Goal: Contribute content: Contribute content

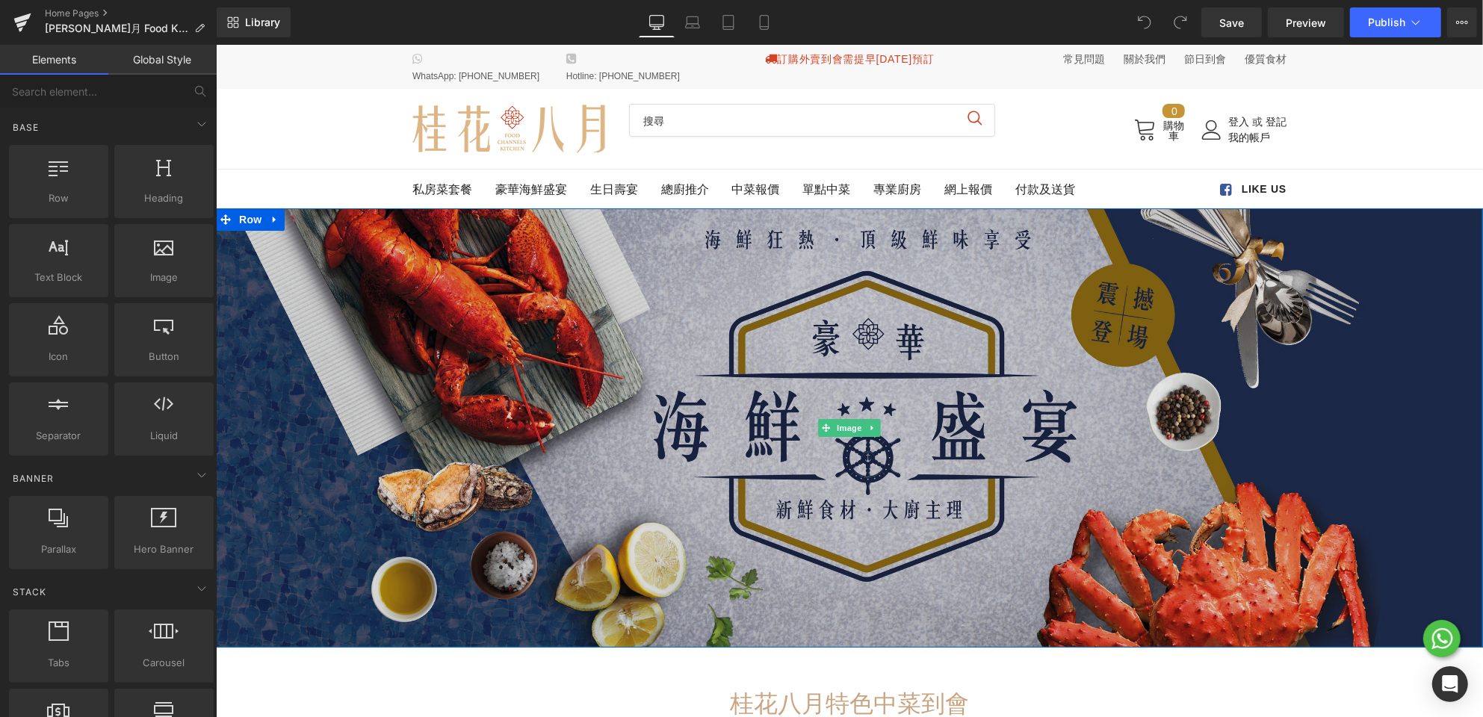
click at [848, 271] on img at bounding box center [848, 427] width 1267 height 438
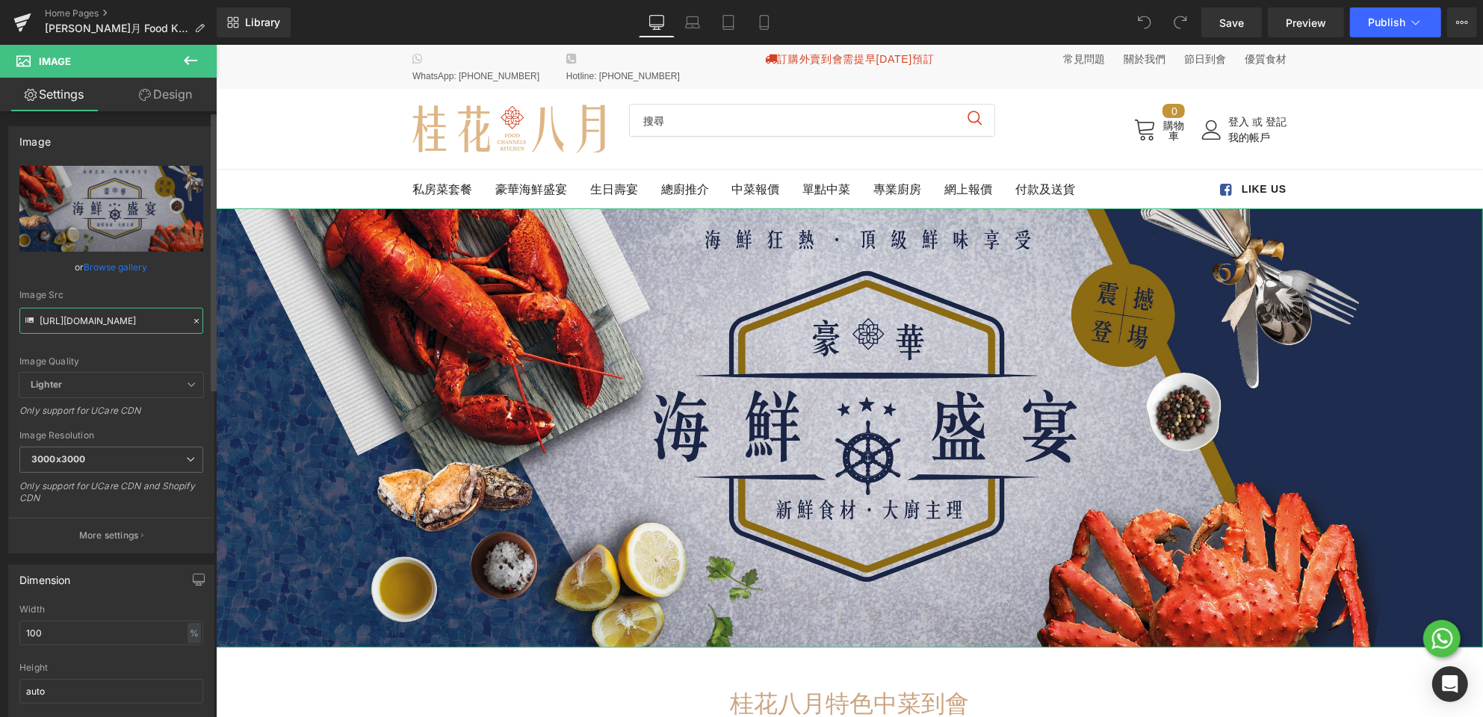
click at [125, 323] on input "[URL][DOMAIN_NAME]" at bounding box center [111, 321] width 184 height 26
paste input "FCK_MidAutumn_banner_no_offer_202409_r2_2350_x_815_main_banner.jpg?v=172611439"
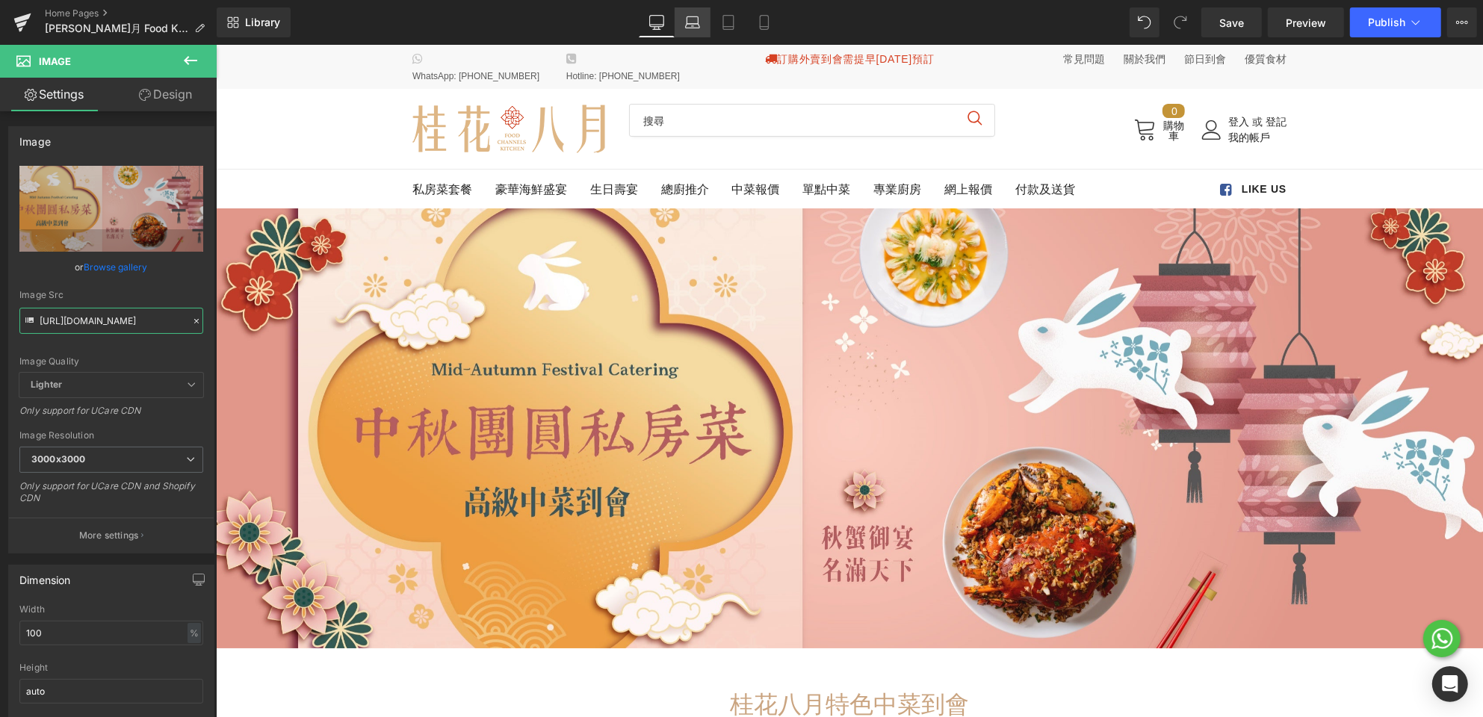
type input "[URL][DOMAIN_NAME]"
click at [680, 22] on link "Laptop" at bounding box center [692, 22] width 36 height 30
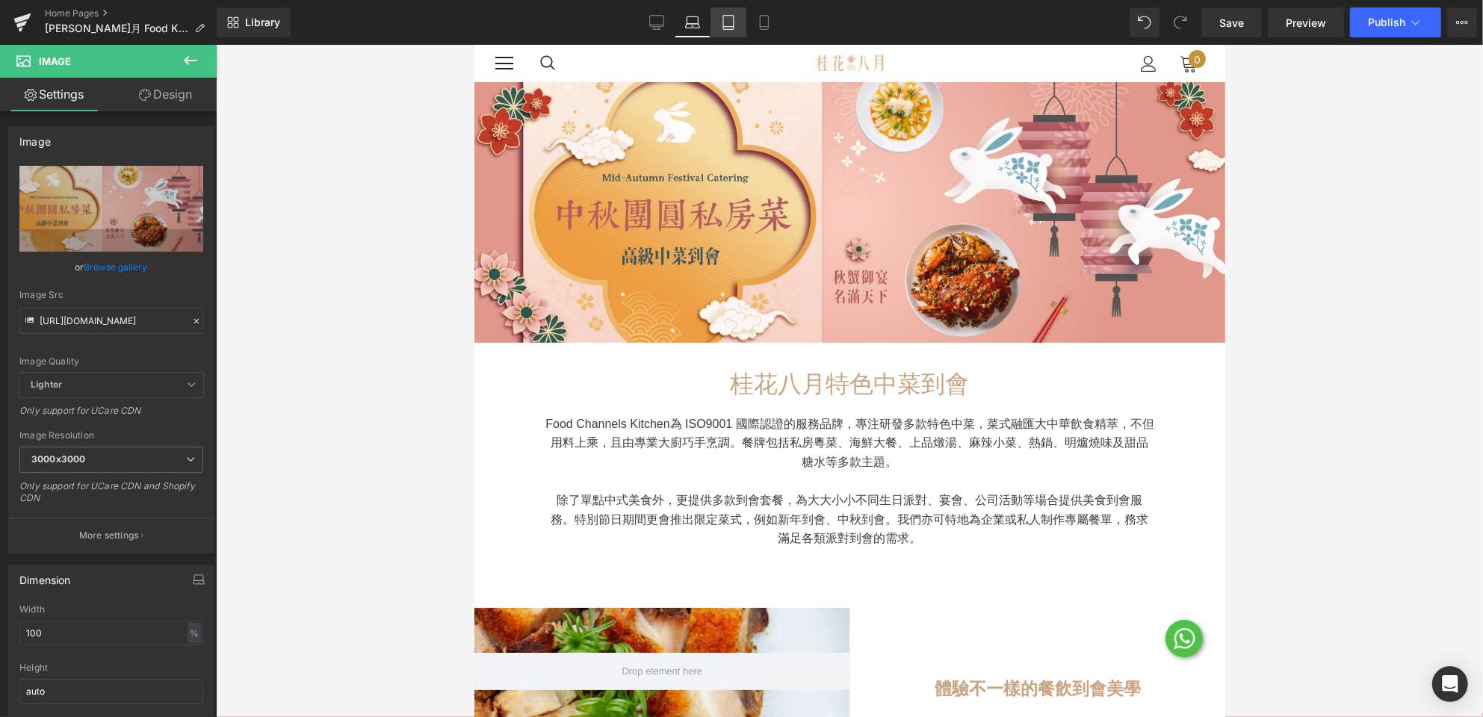
click at [733, 24] on icon at bounding box center [728, 22] width 15 height 15
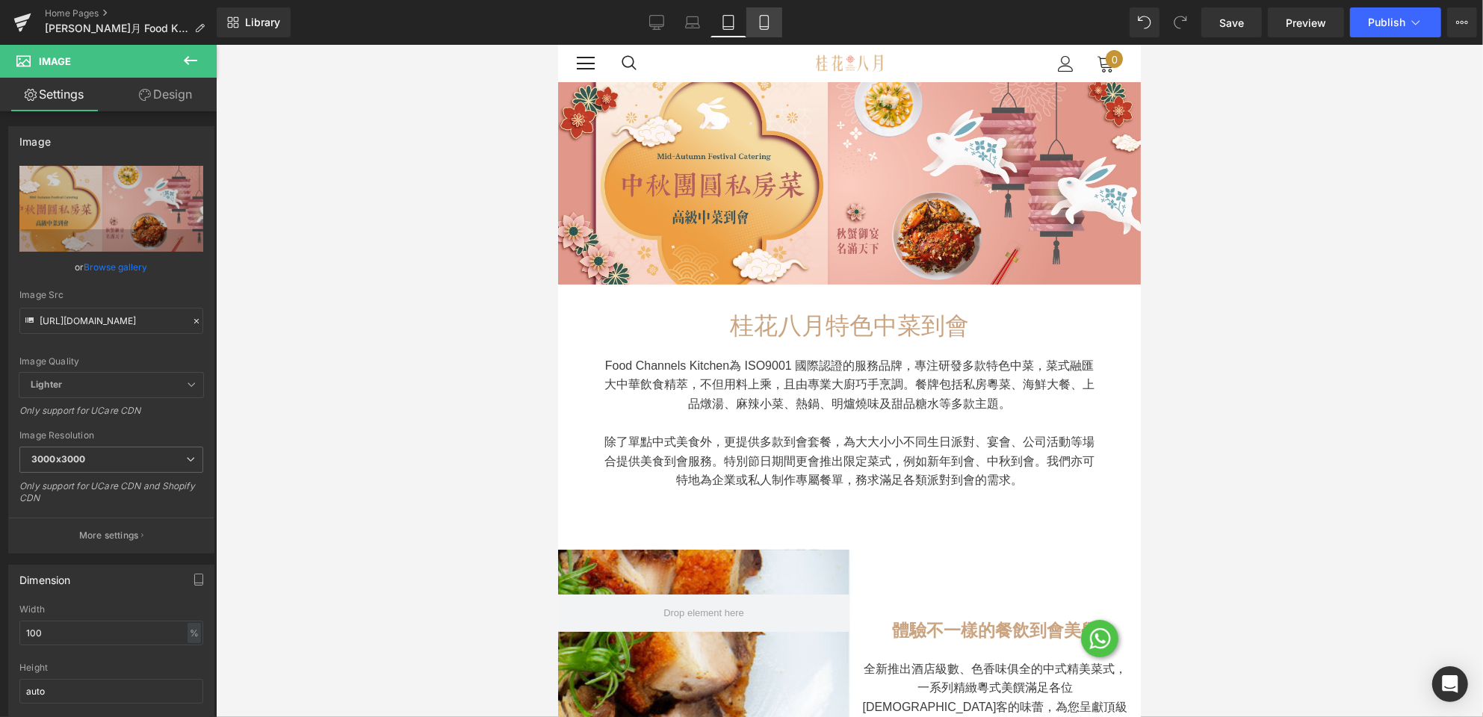
click at [773, 17] on link "Mobile" at bounding box center [764, 22] width 36 height 30
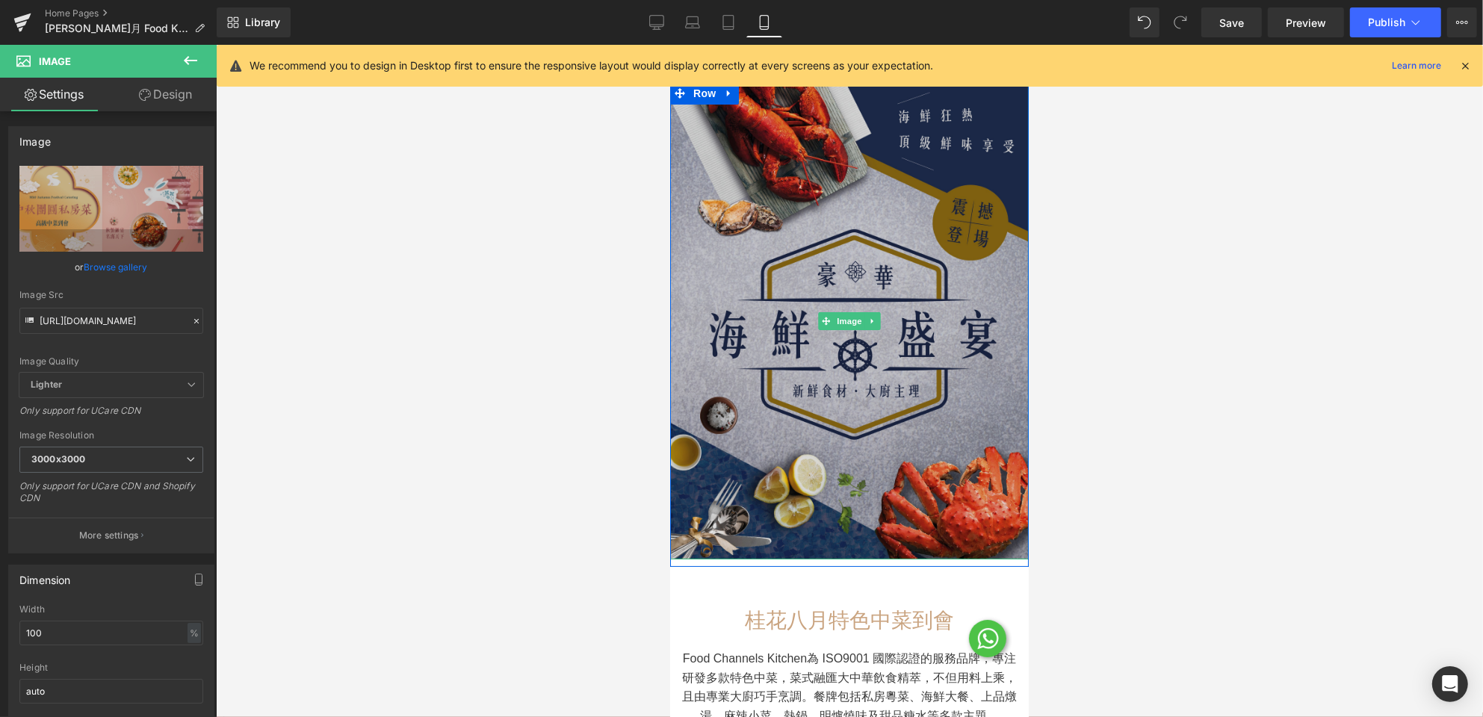
click at [813, 196] on img at bounding box center [848, 319] width 359 height 477
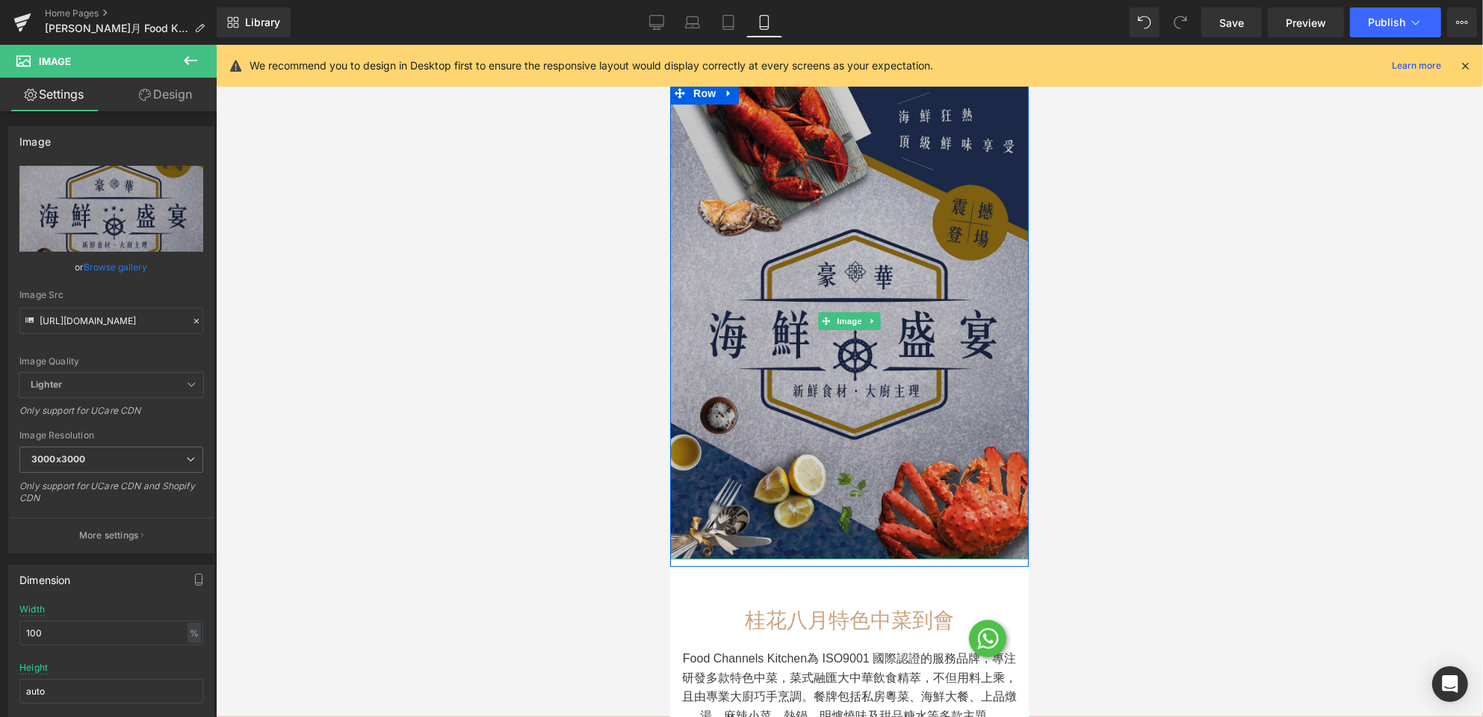
click at [788, 184] on img at bounding box center [848, 319] width 359 height 477
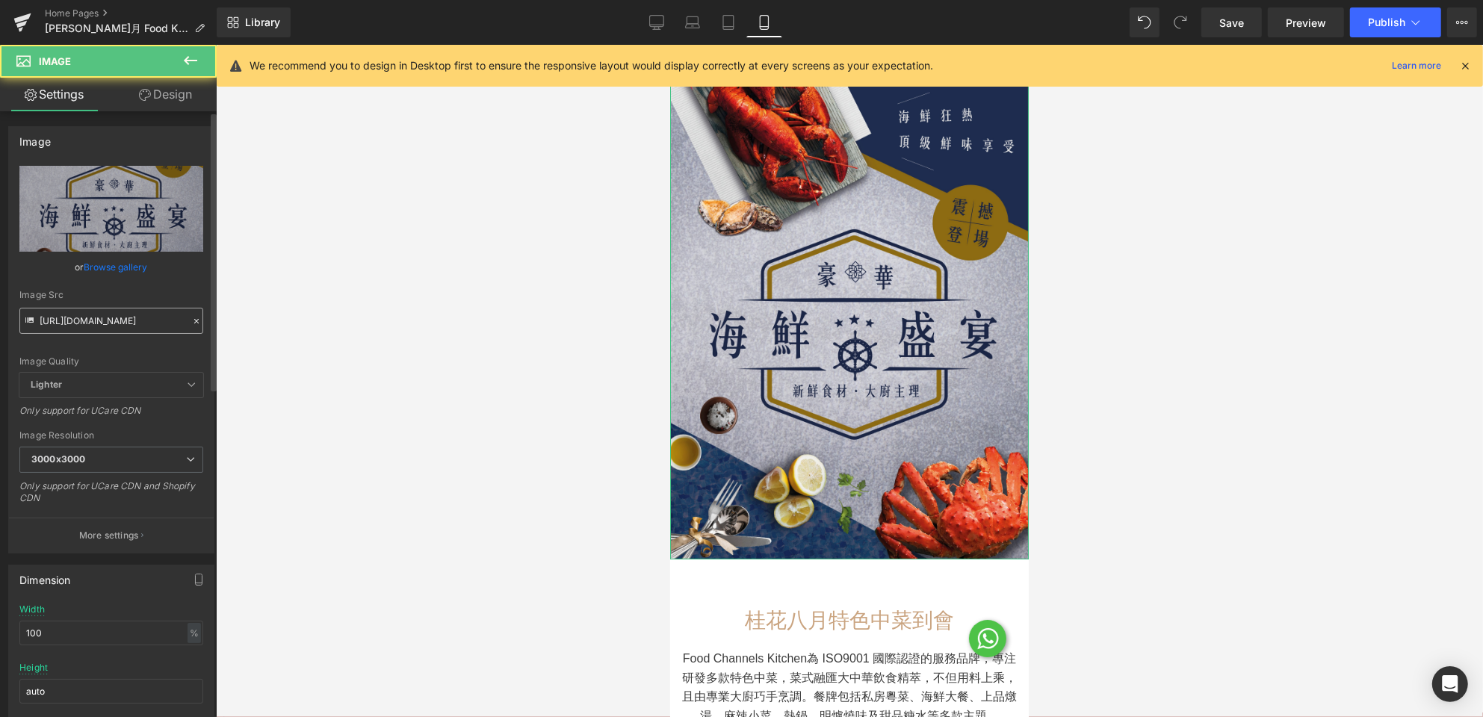
click at [102, 316] on input "[URL][DOMAIN_NAME]" at bounding box center [111, 321] width 184 height 26
type input "[URL][DOMAIN_NAME]"
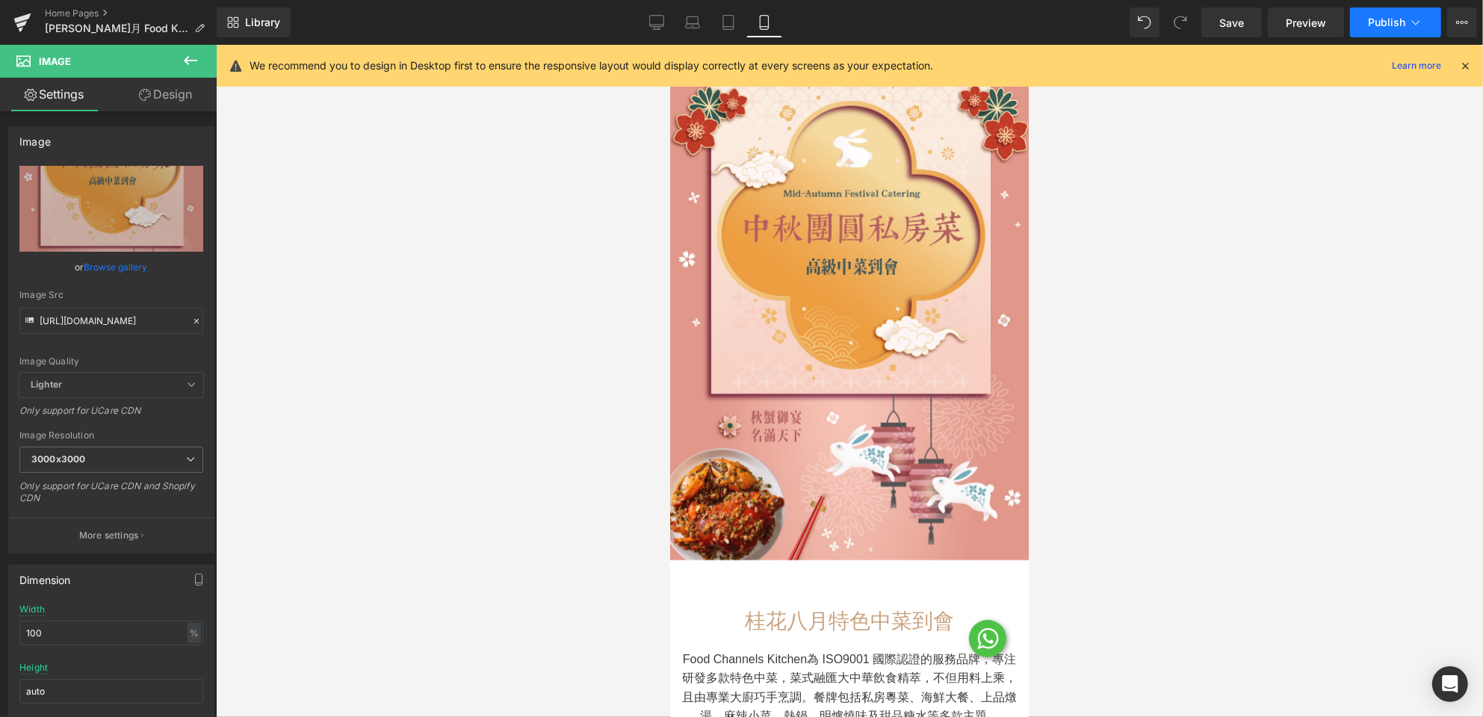
click at [1385, 34] on button "Publish" at bounding box center [1395, 22] width 91 height 30
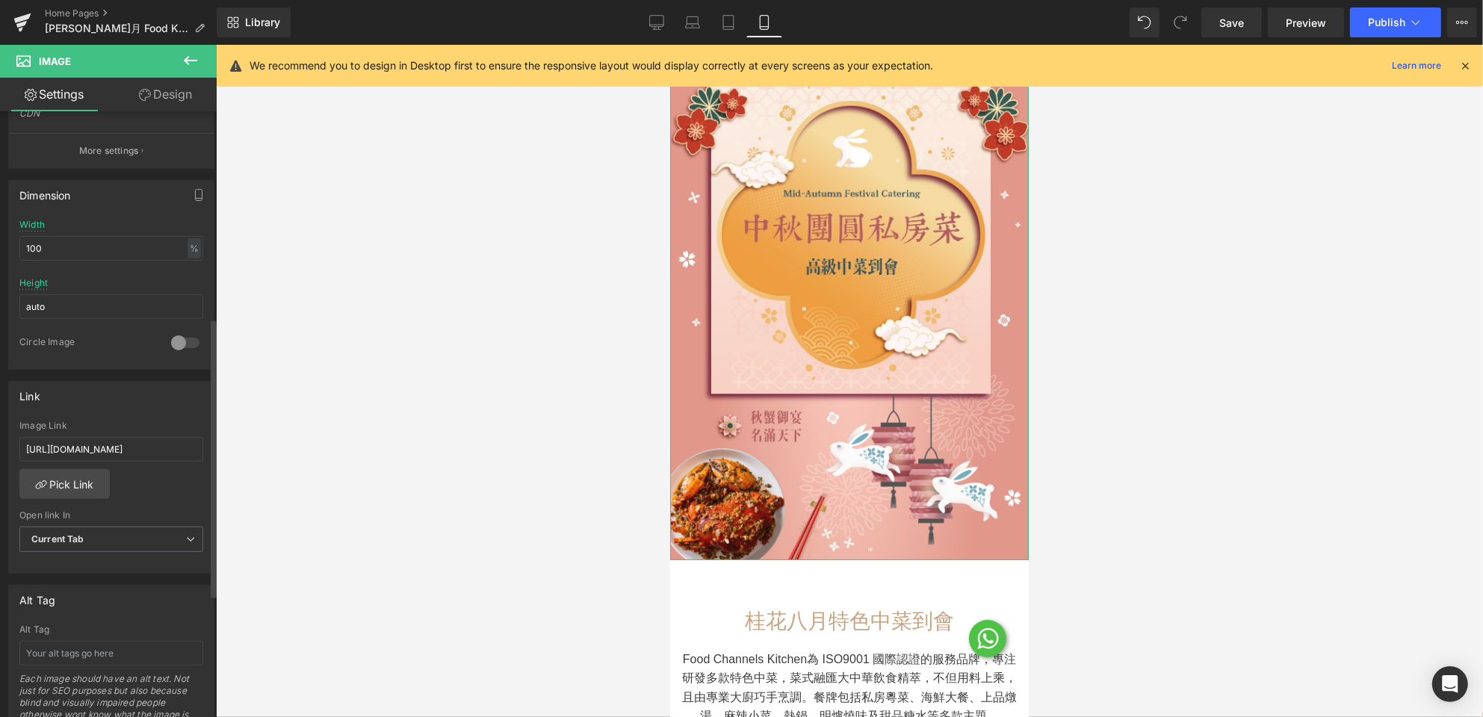
scroll to position [448, 0]
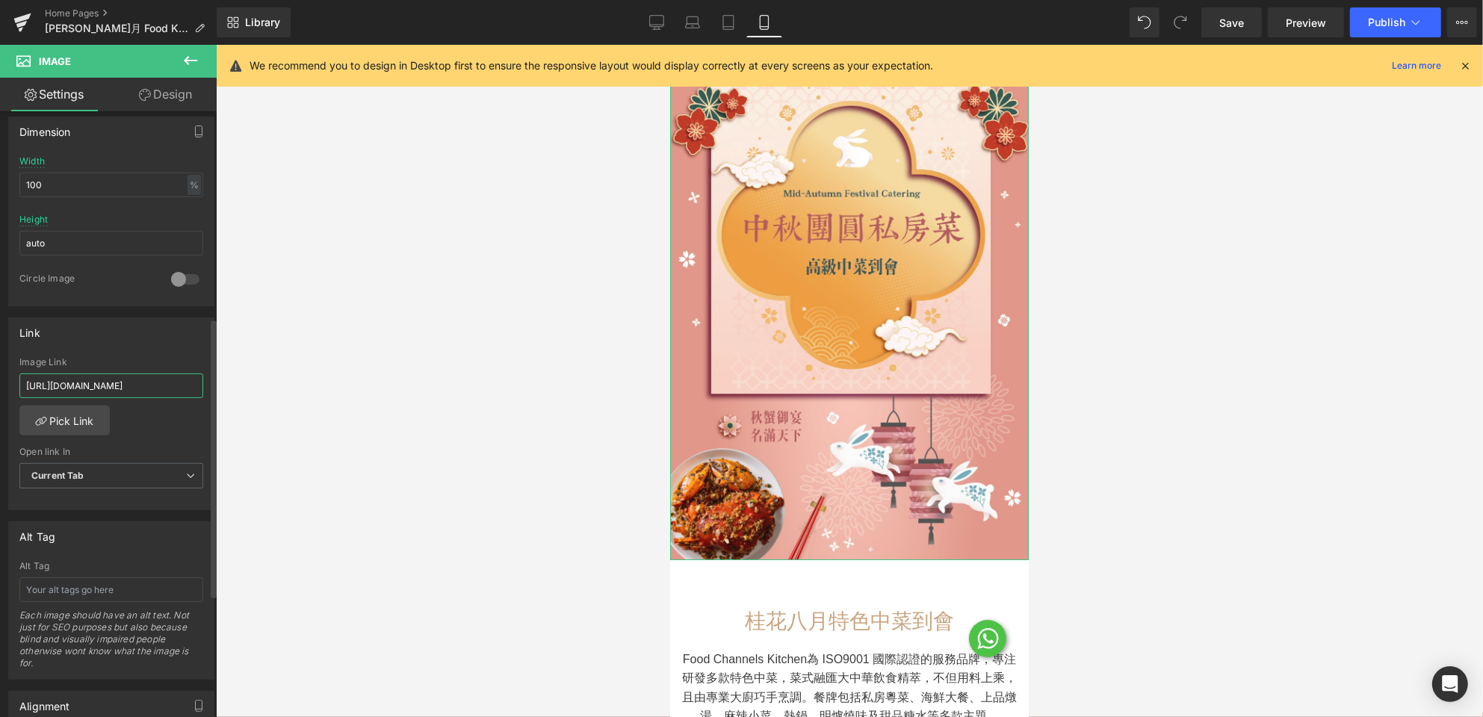
click at [121, 385] on input "[URL][DOMAIN_NAME]" at bounding box center [111, 385] width 184 height 25
click at [134, 377] on input "[URL][DOMAIN_NAME]" at bounding box center [111, 385] width 184 height 25
paste input "mid-autumn"
type input "[URL][DOMAIN_NAME]"
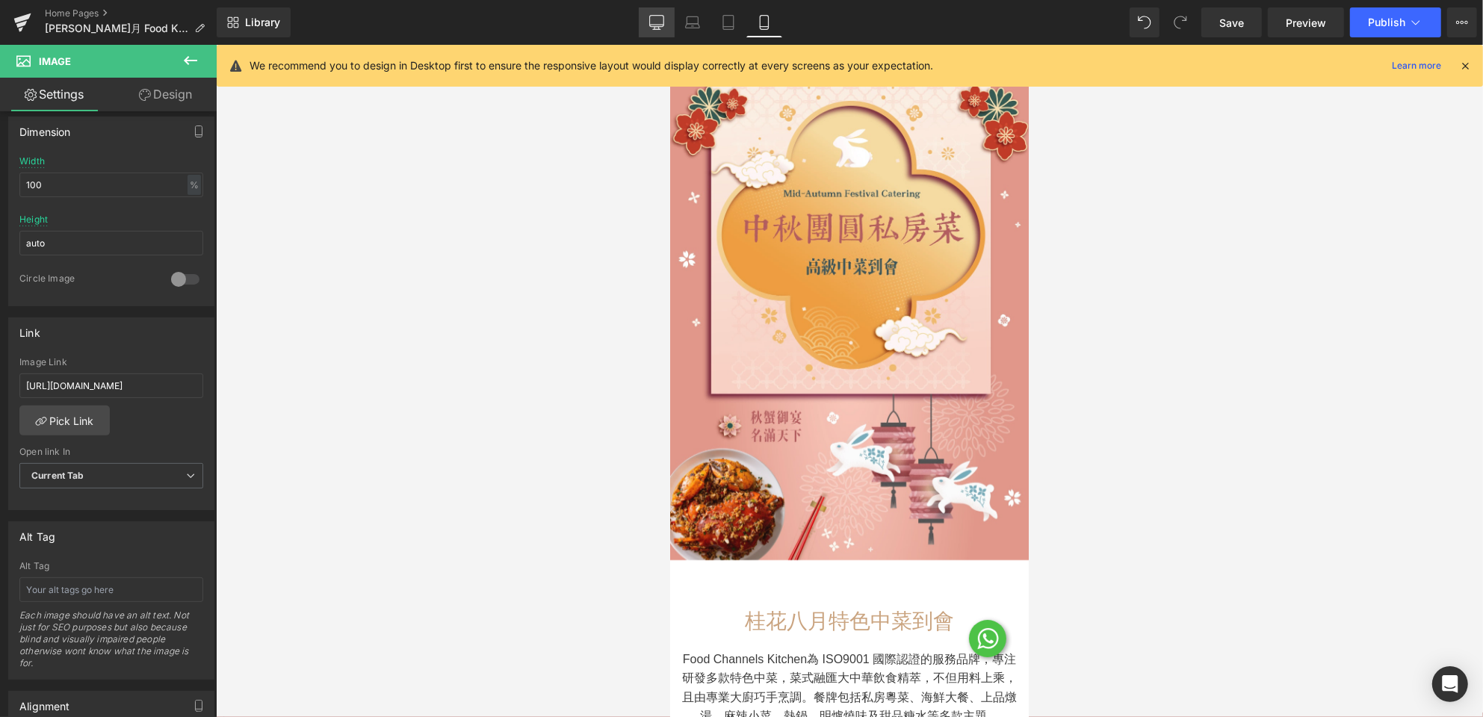
click at [652, 25] on icon at bounding box center [656, 22] width 15 height 15
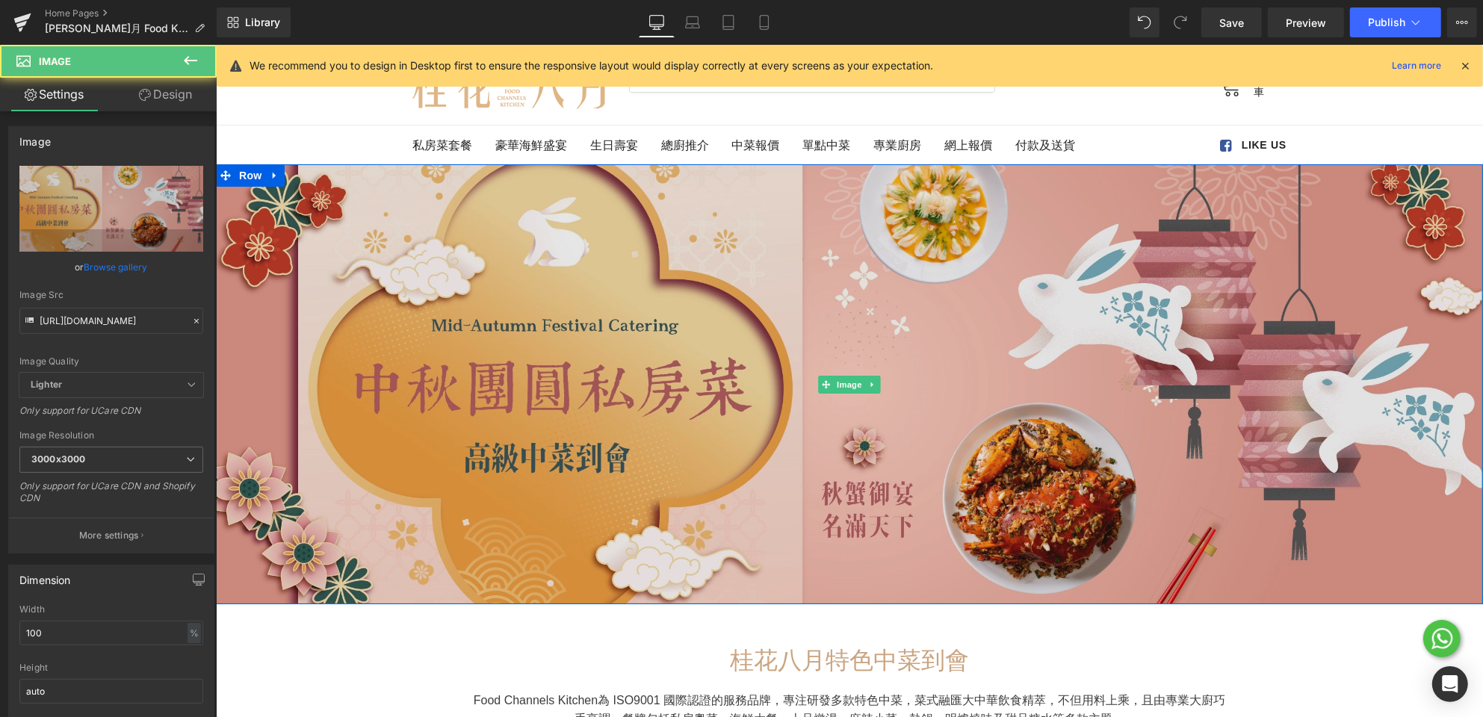
click at [657, 328] on img at bounding box center [848, 383] width 1267 height 439
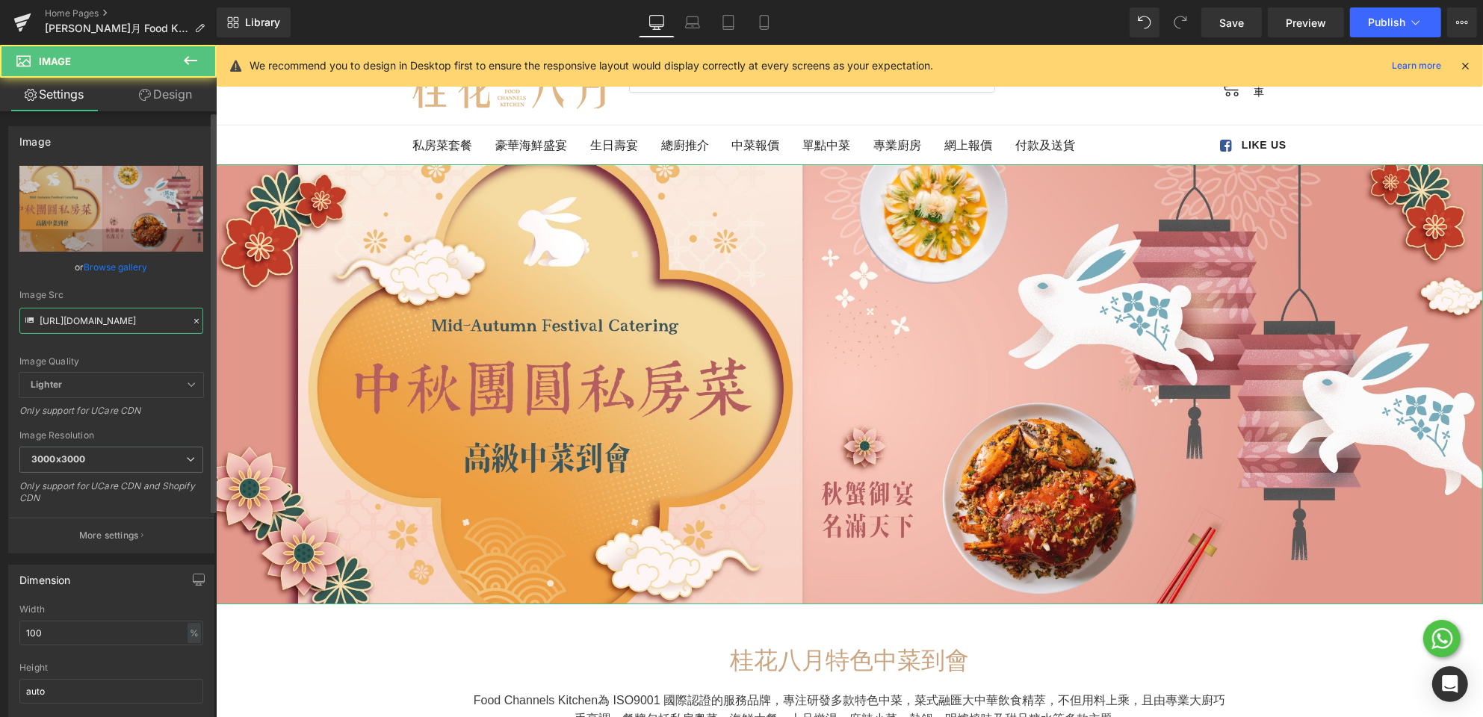
drag, startPoint x: 116, startPoint y: 325, endPoint x: 167, endPoint y: 327, distance: 51.6
click at [117, 325] on input "[URL][DOMAIN_NAME]" at bounding box center [111, 321] width 184 height 26
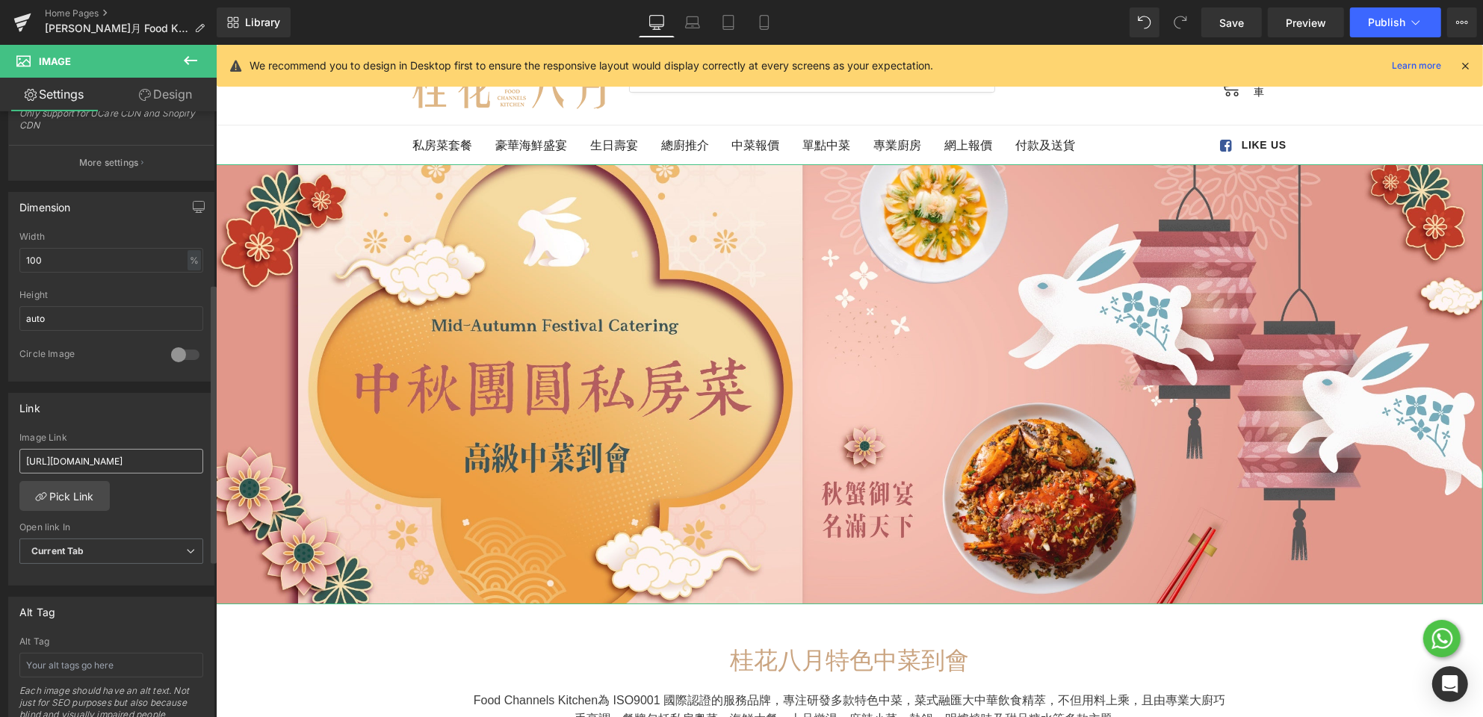
scroll to position [373, 0]
click at [102, 450] on input "[URL][DOMAIN_NAME]" at bounding box center [111, 460] width 184 height 25
paste input "mid-autumn"
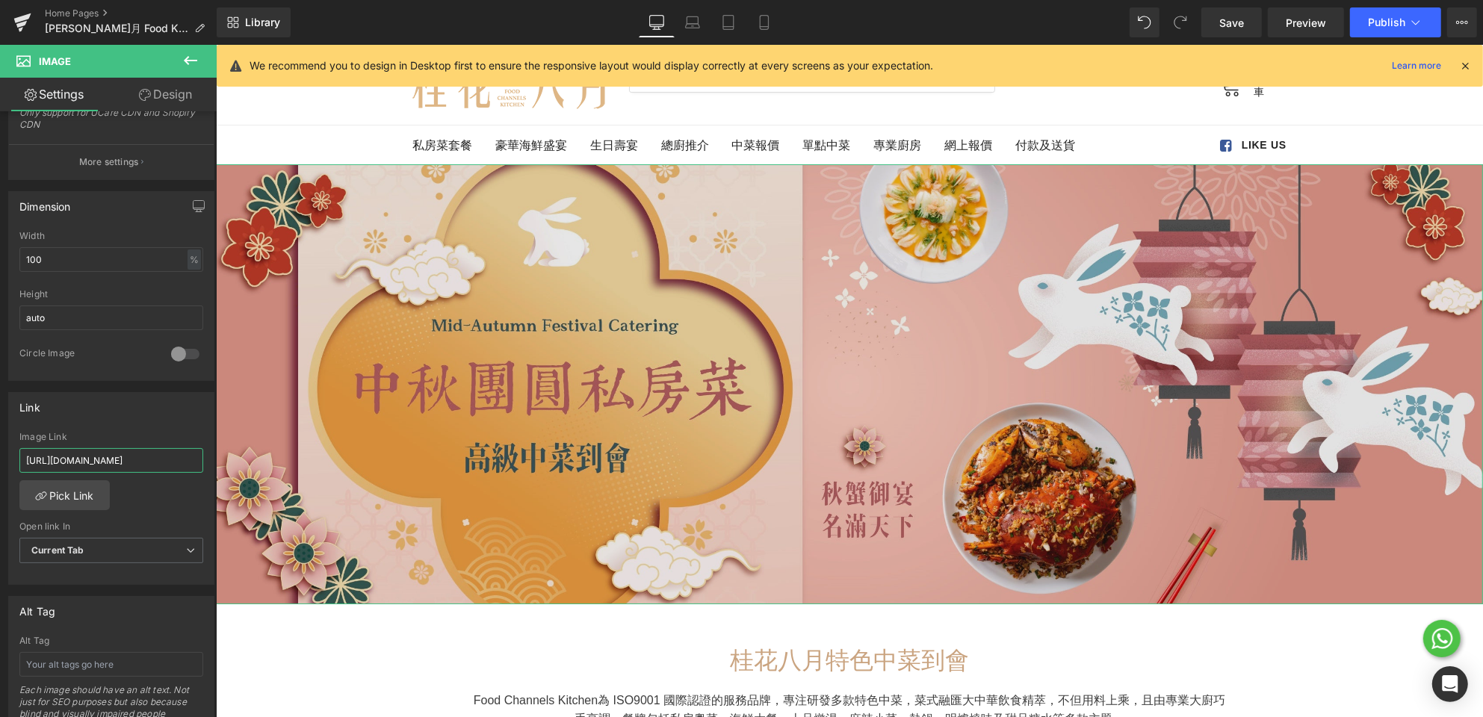
scroll to position [0, 149]
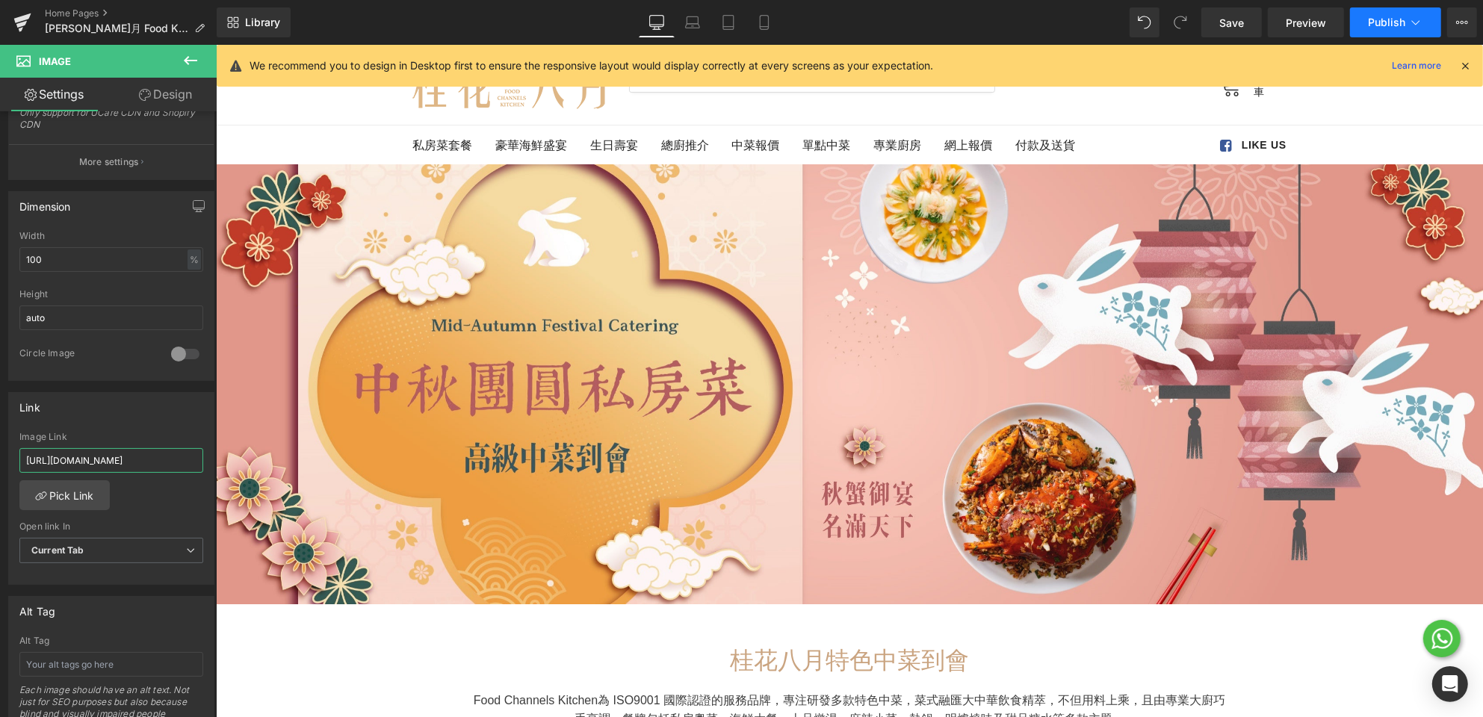
type input "[URL][DOMAIN_NAME]"
click at [1379, 31] on button "Publish" at bounding box center [1395, 22] width 91 height 30
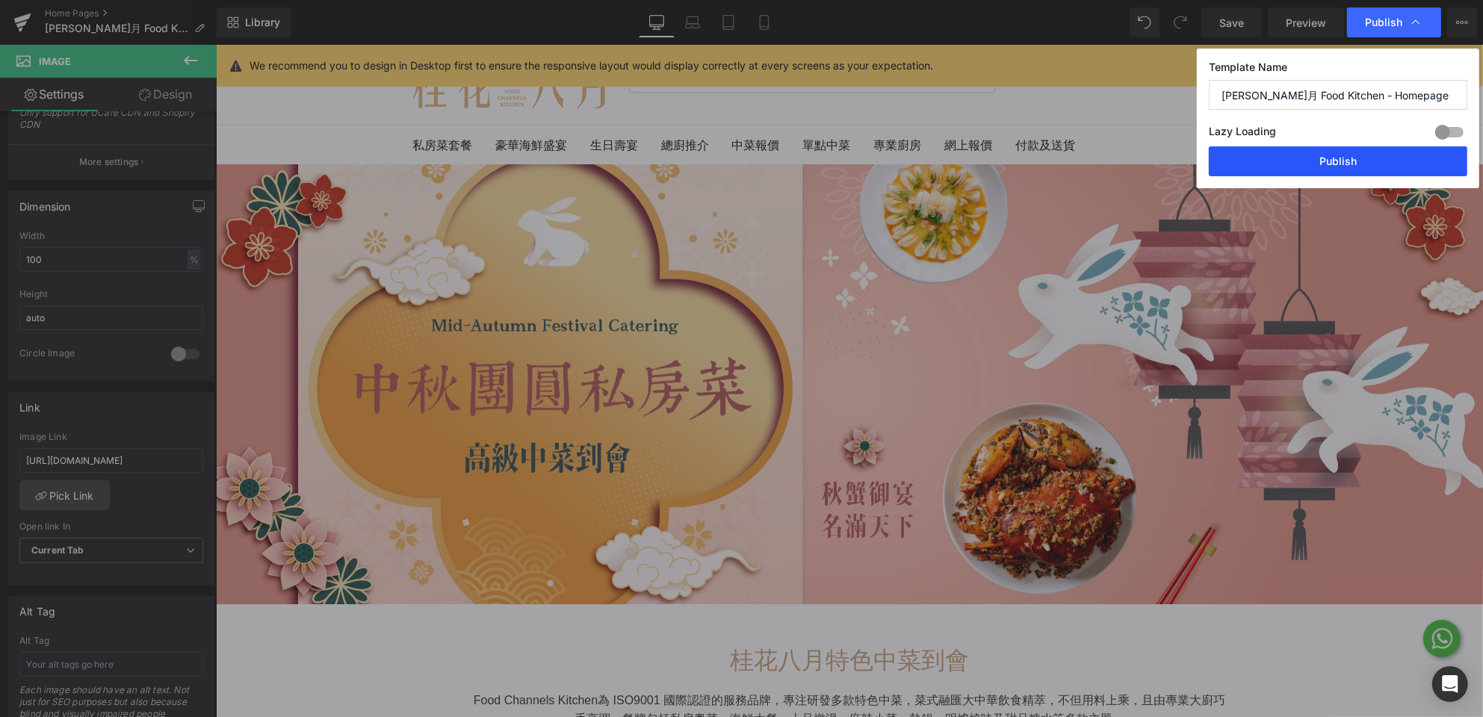
click at [1369, 161] on button "Publish" at bounding box center [1337, 161] width 258 height 30
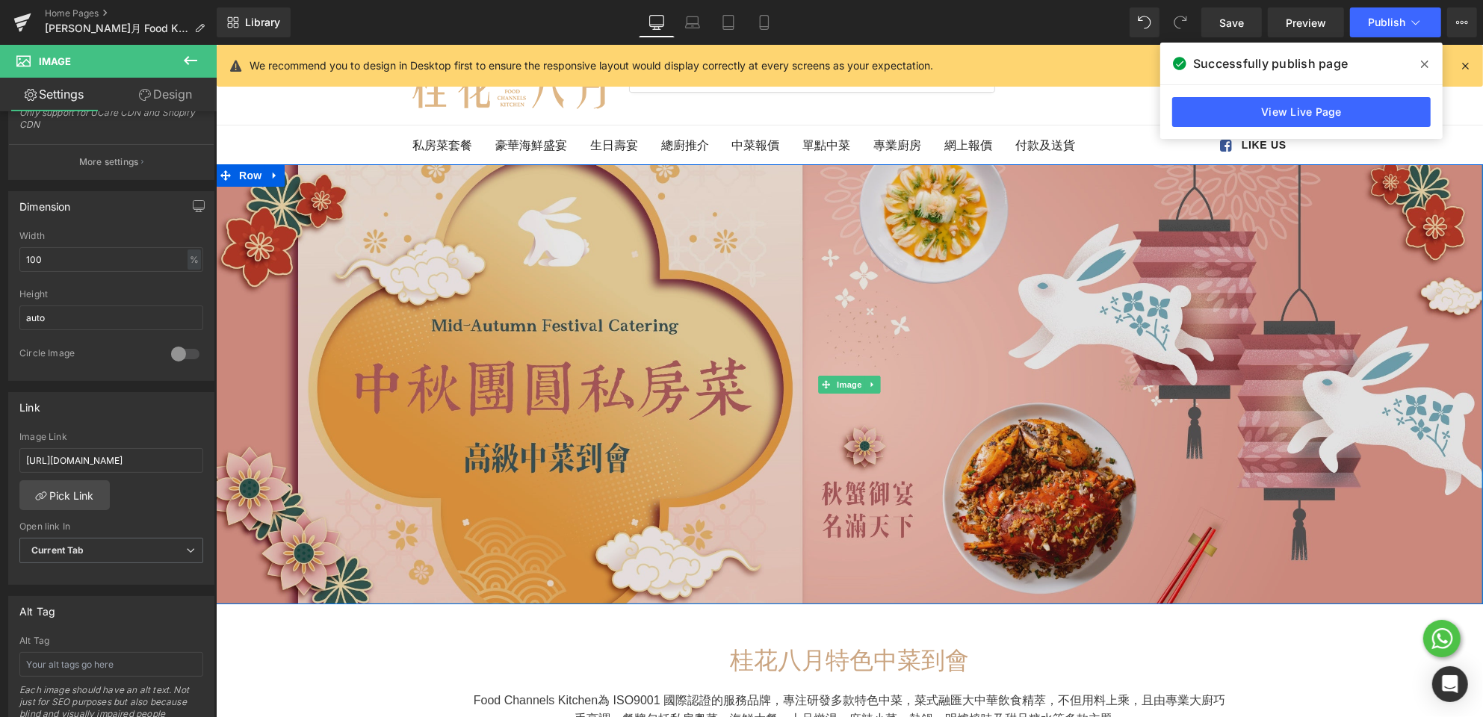
click at [665, 279] on img at bounding box center [848, 383] width 1267 height 439
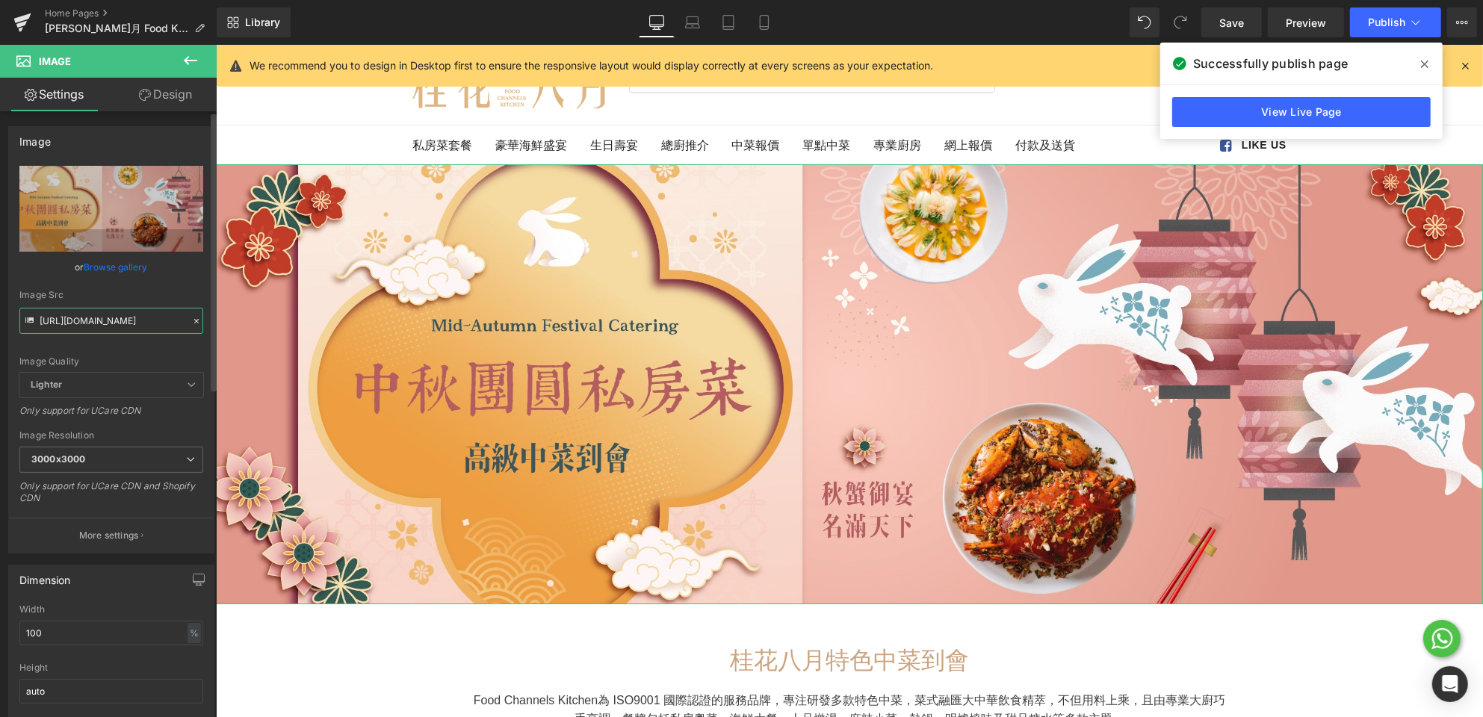
click at [85, 321] on input "[URL][DOMAIN_NAME]" at bounding box center [111, 321] width 184 height 26
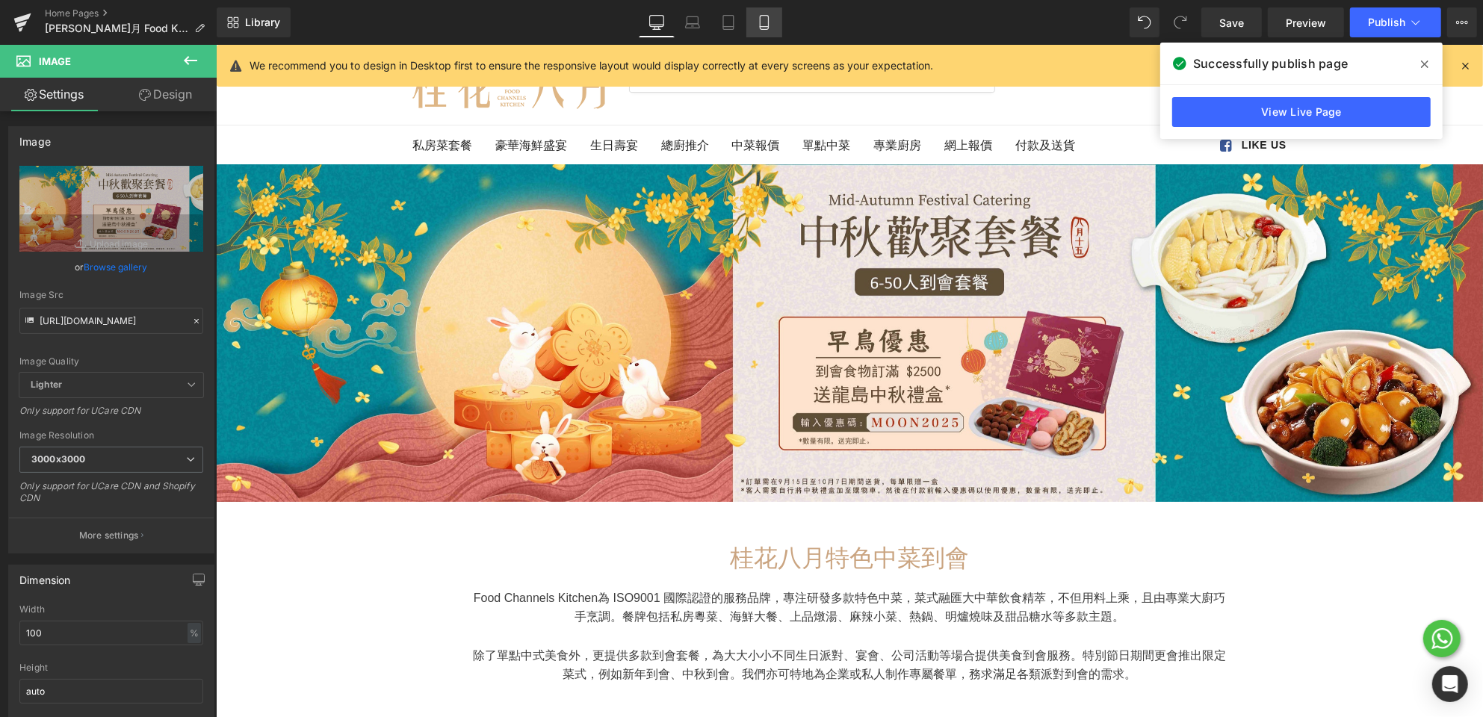
click at [770, 27] on icon at bounding box center [764, 22] width 15 height 15
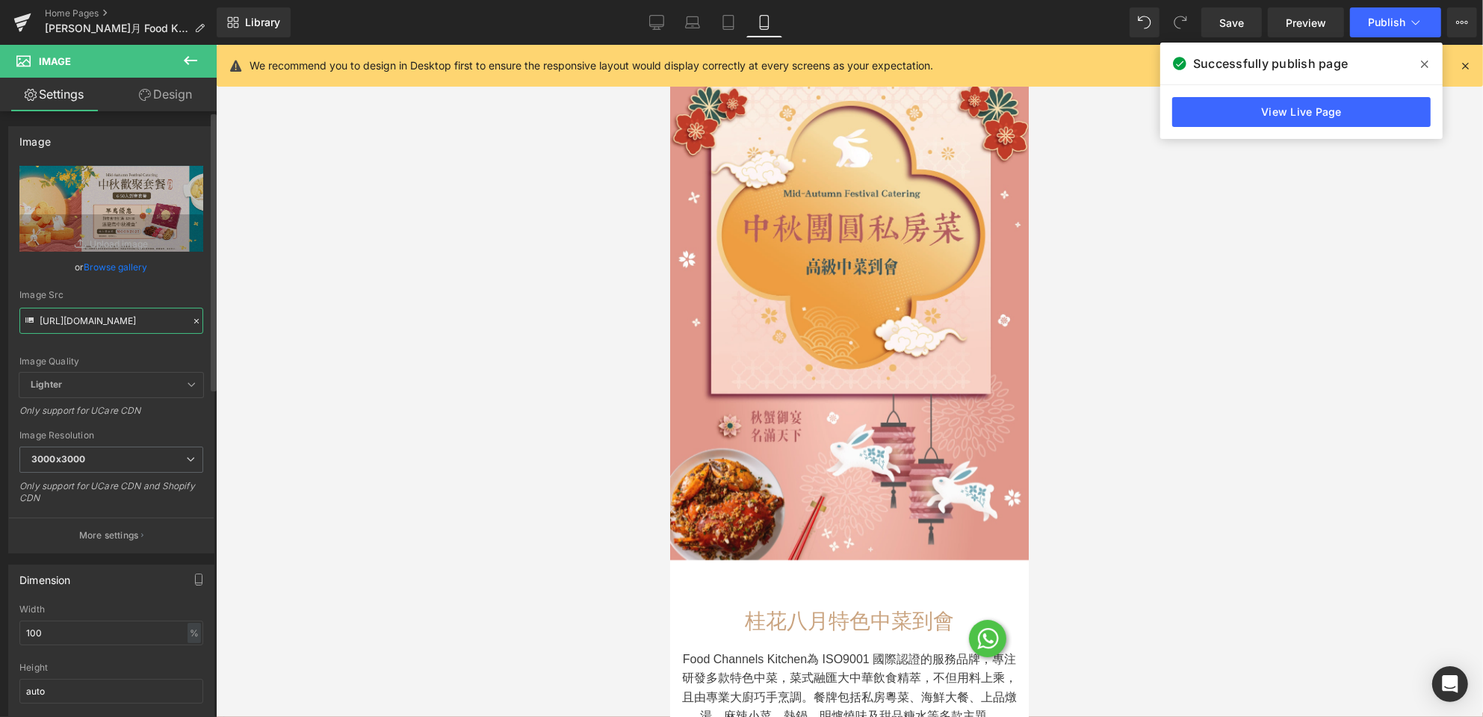
click at [152, 324] on input "[URL][DOMAIN_NAME]" at bounding box center [111, 321] width 184 height 26
paste input "1200x1450_mobile_banner_r2_with_offer_compressed"
type input "[URL][DOMAIN_NAME]"
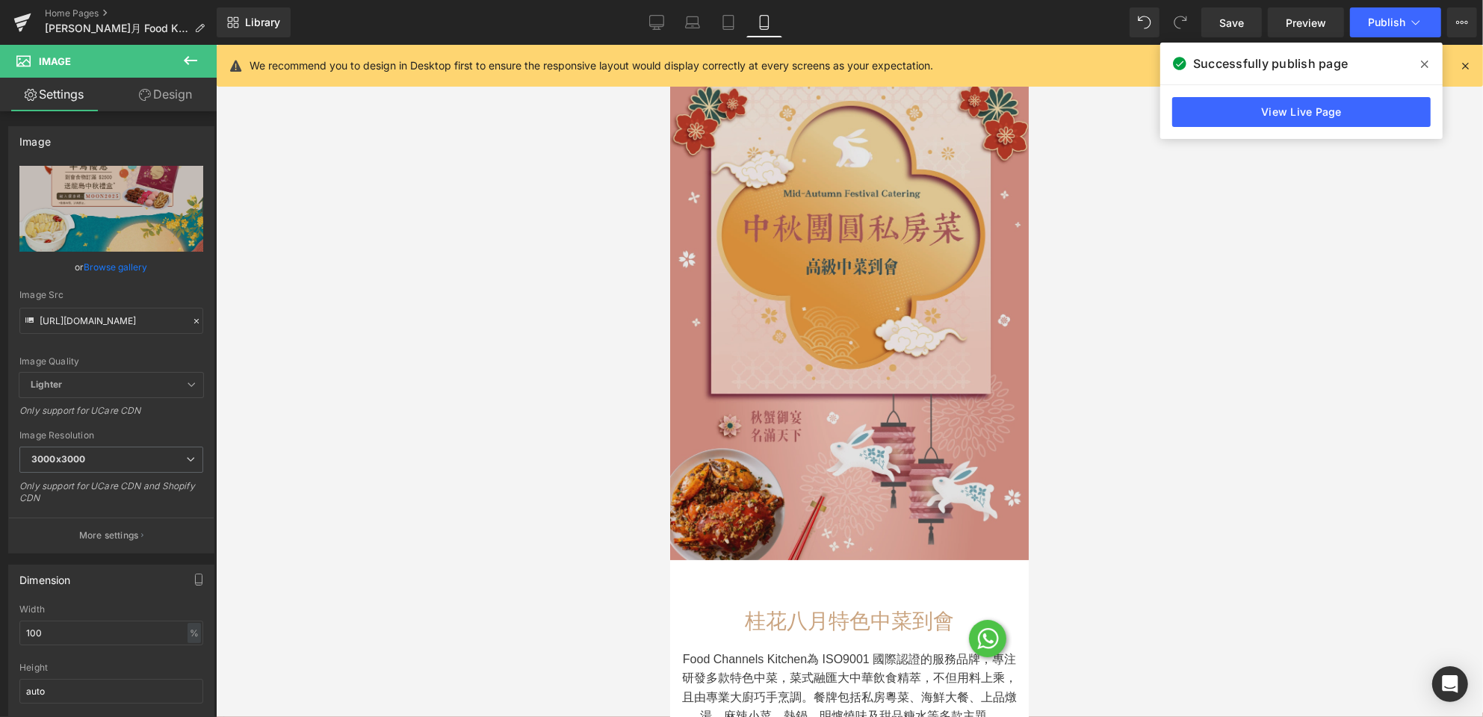
click at [773, 157] on img at bounding box center [848, 320] width 359 height 478
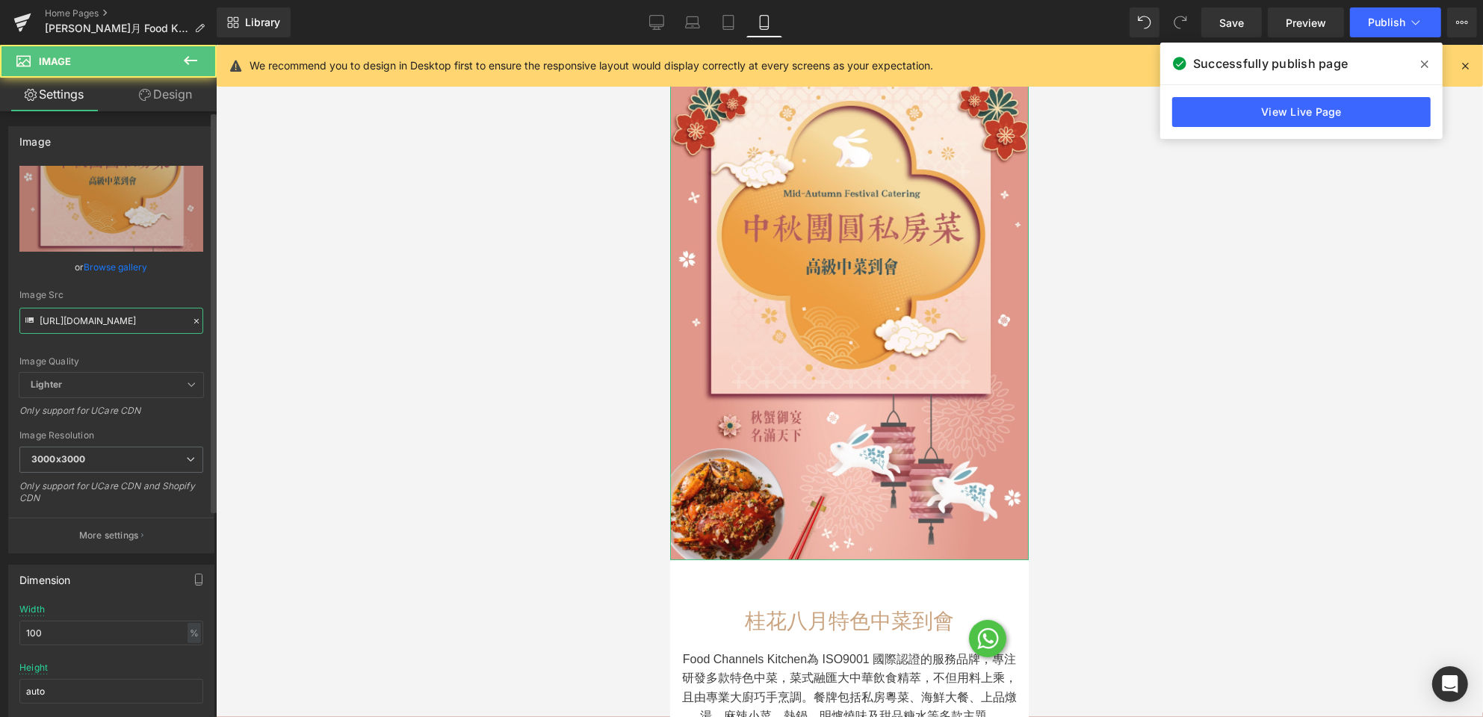
click at [160, 320] on input "[URL][DOMAIN_NAME]" at bounding box center [111, 321] width 184 height 26
type input "[URL][DOMAIN_NAME]"
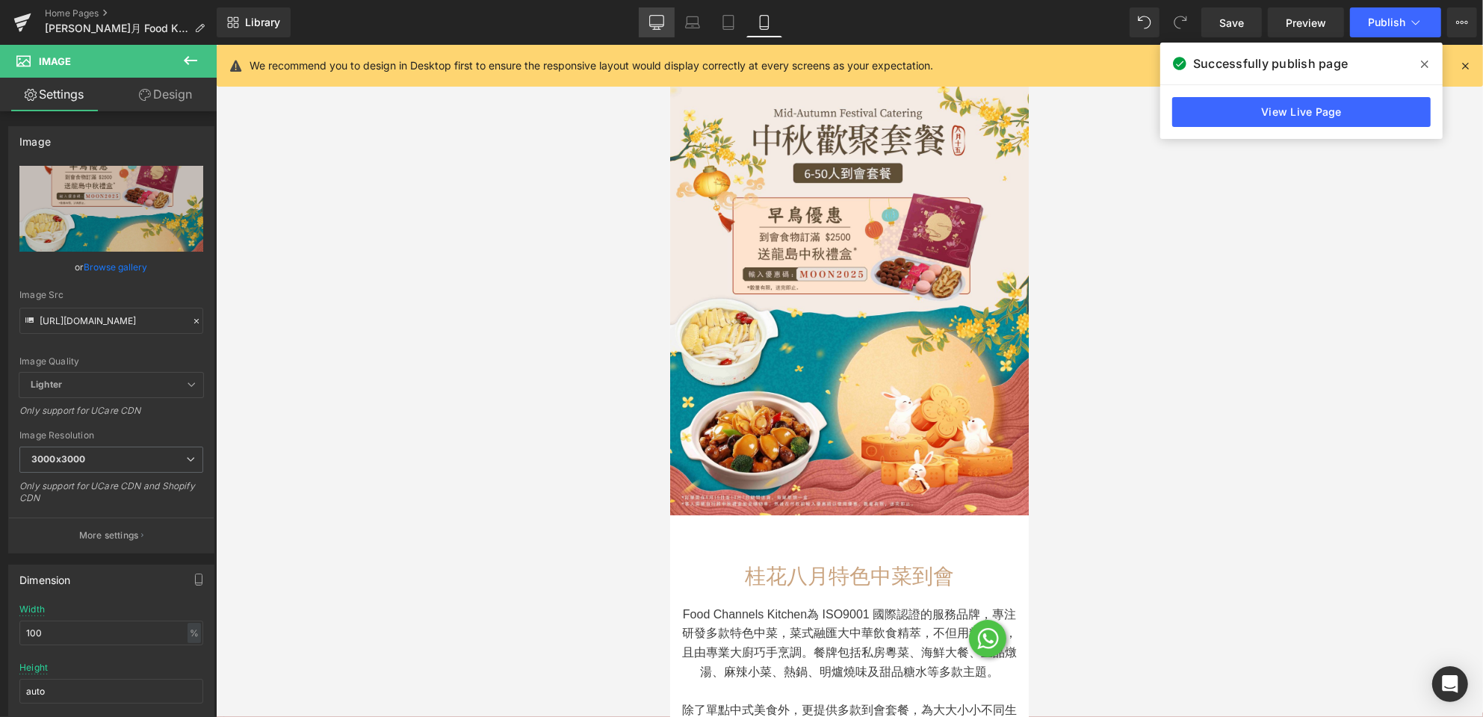
click at [657, 20] on icon at bounding box center [656, 22] width 15 height 15
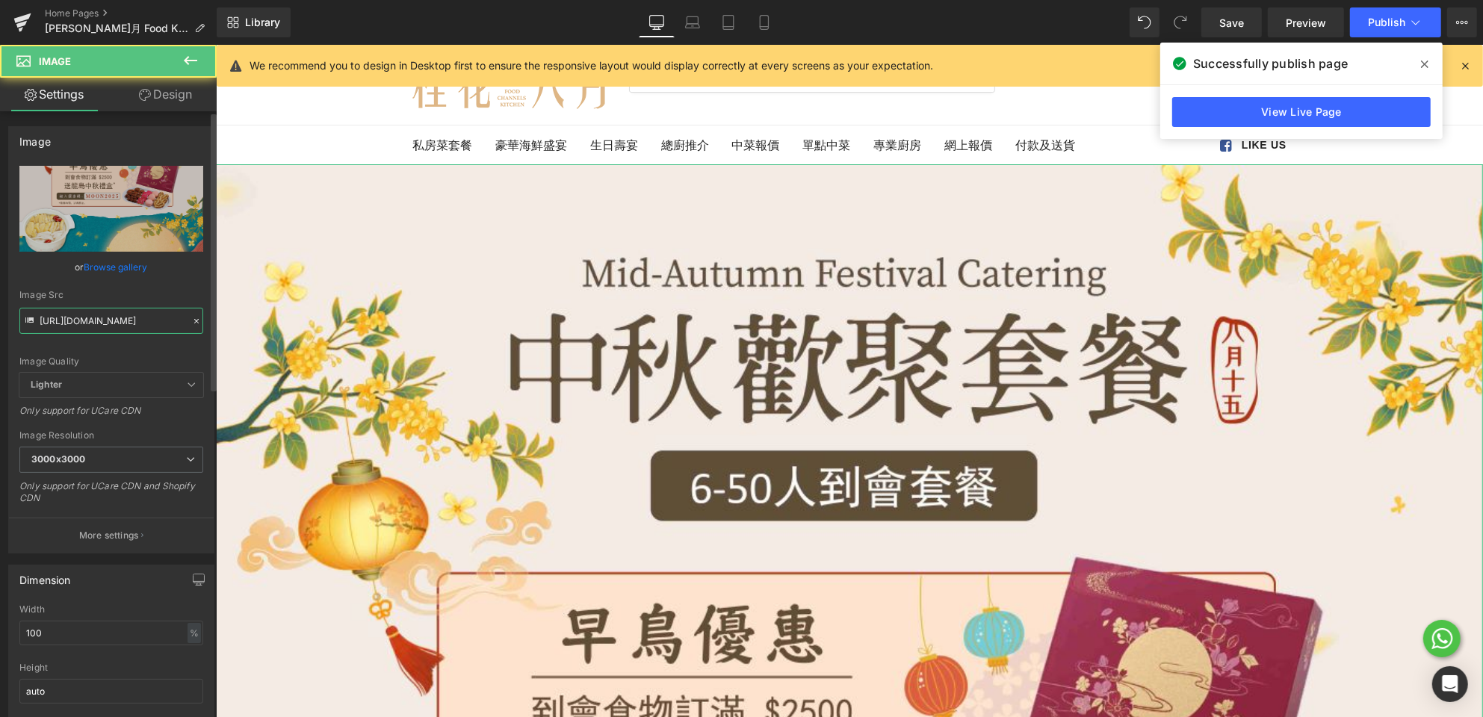
click at [79, 320] on input "[URL][DOMAIN_NAME]" at bounding box center [111, 321] width 184 height 26
type input "[URL][DOMAIN_NAME]"
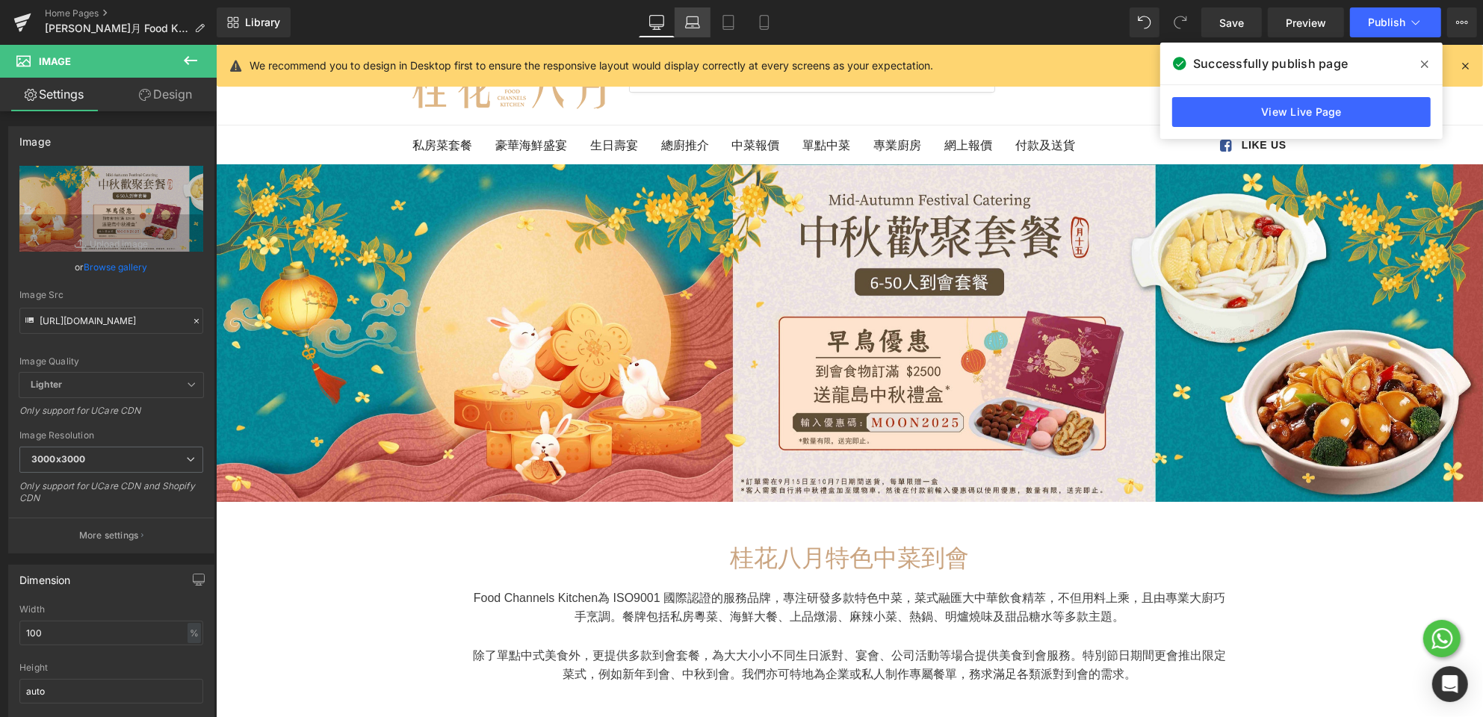
click at [700, 28] on icon at bounding box center [692, 22] width 15 height 15
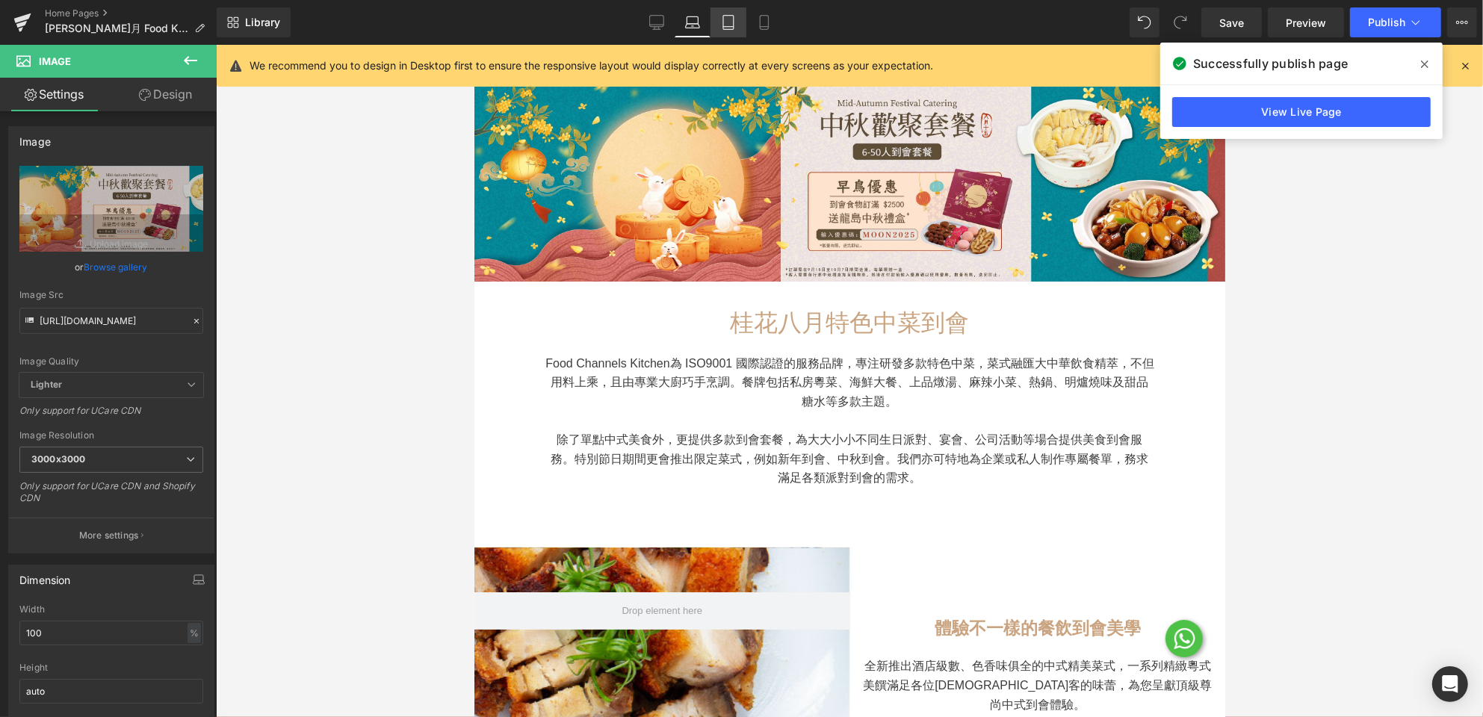
click at [730, 28] on icon at bounding box center [728, 22] width 15 height 15
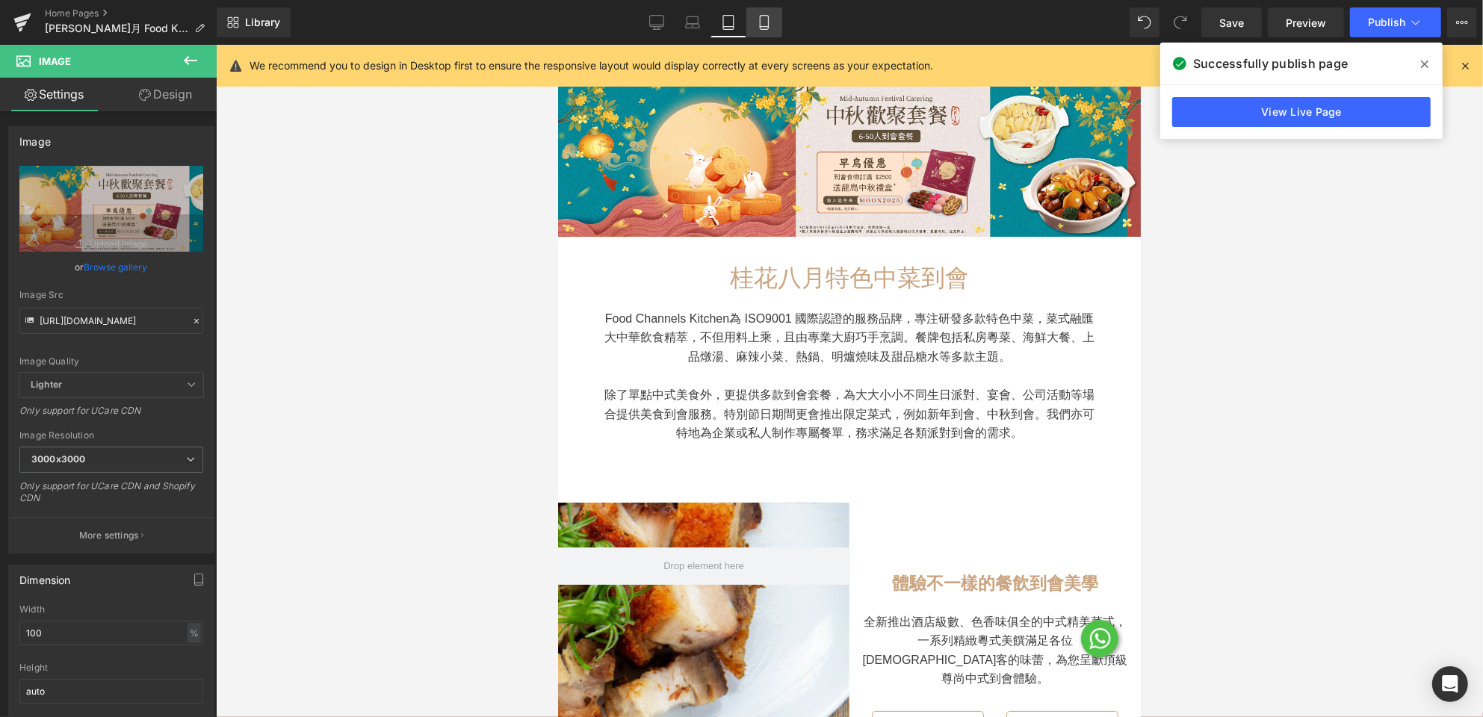
click at [757, 25] on icon at bounding box center [764, 22] width 15 height 15
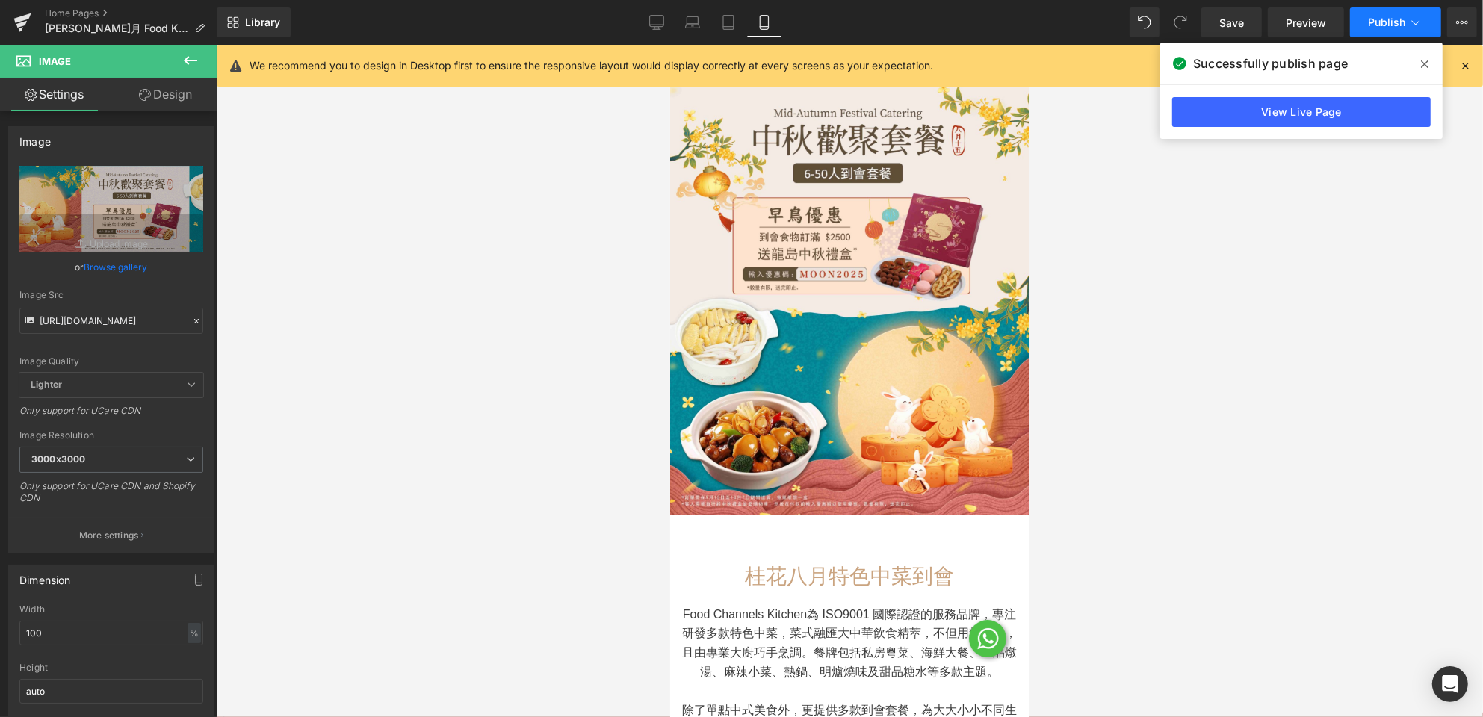
click at [1369, 28] on button "Publish" at bounding box center [1395, 22] width 91 height 30
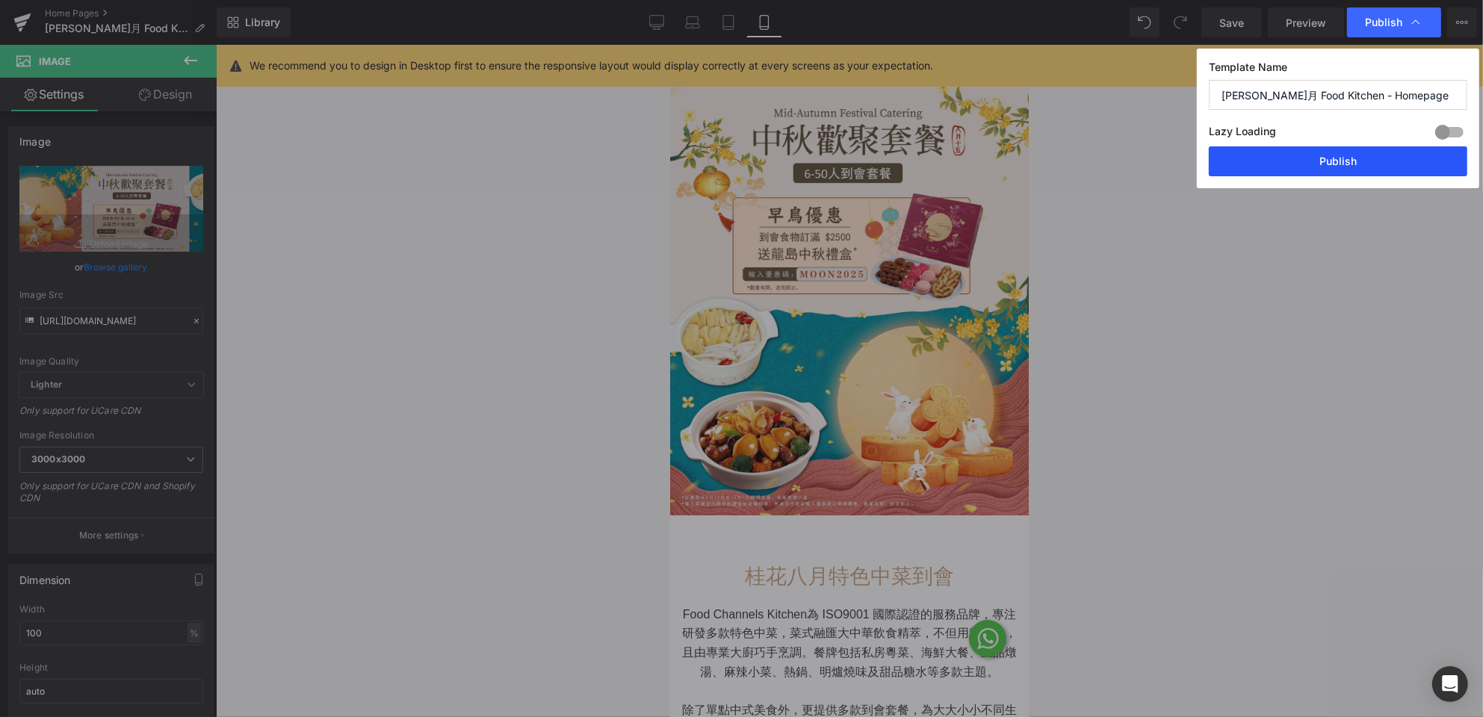
click at [1344, 163] on button "Publish" at bounding box center [1337, 161] width 258 height 30
